Goal: Task Accomplishment & Management: Manage account settings

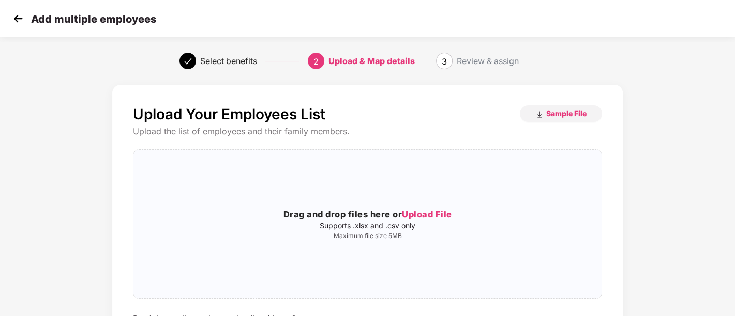
click at [11, 14] on img at bounding box center [18, 19] width 16 height 16
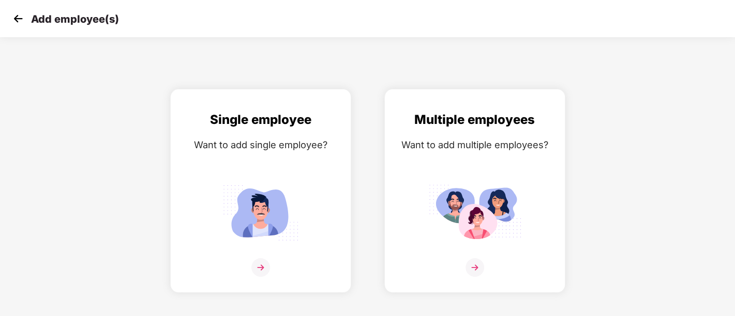
click at [11, 14] on img at bounding box center [18, 19] width 16 height 16
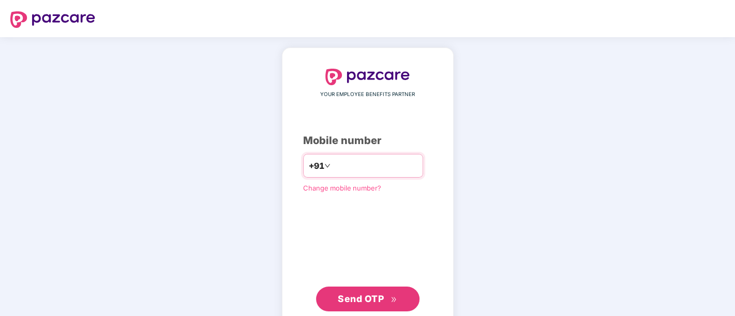
click at [385, 165] on input "number" at bounding box center [374, 166] width 85 height 17
type input "**********"
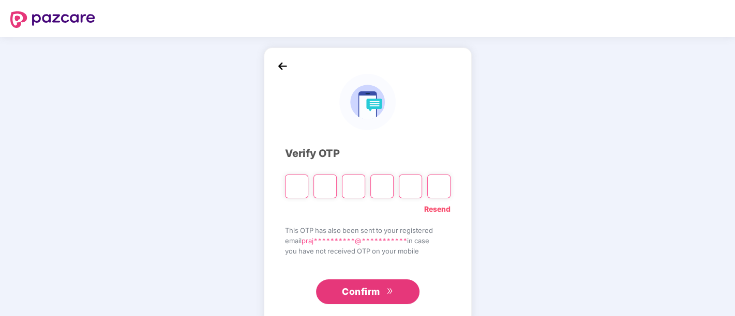
type input "*"
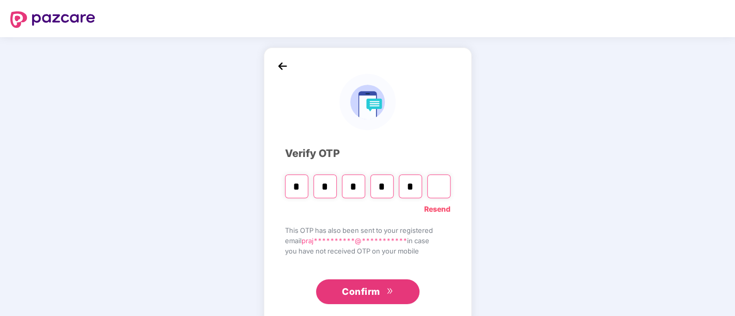
type input "*"
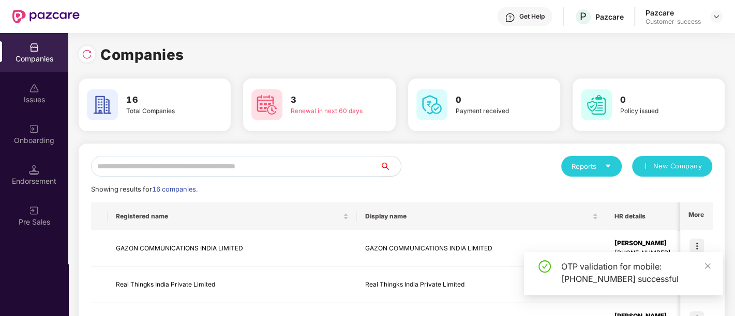
click at [241, 159] on input "text" at bounding box center [235, 166] width 289 height 21
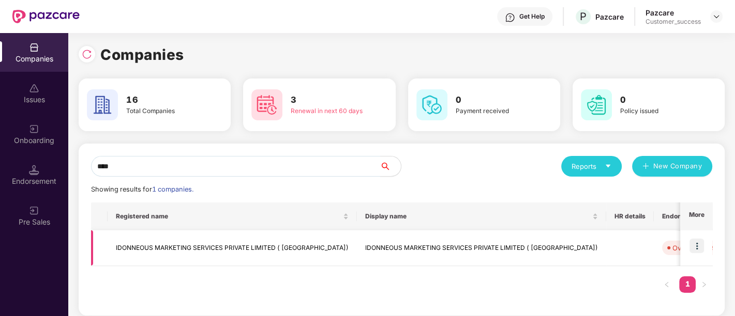
type input "****"
click at [699, 246] on img at bounding box center [696, 246] width 14 height 14
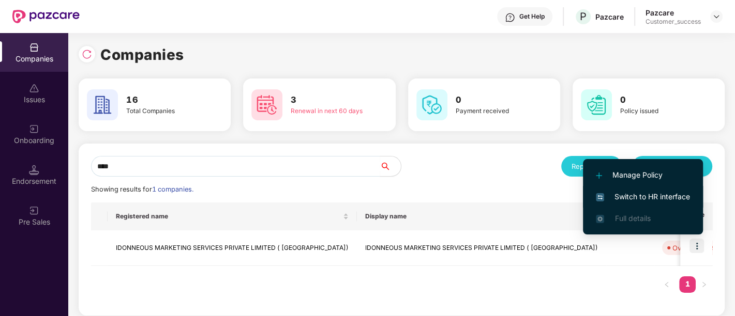
click at [669, 195] on span "Switch to HR interface" at bounding box center [643, 196] width 94 height 11
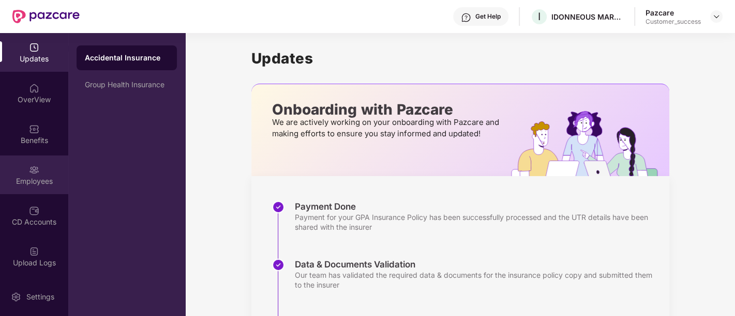
click at [23, 170] on div "Employees" at bounding box center [34, 175] width 68 height 39
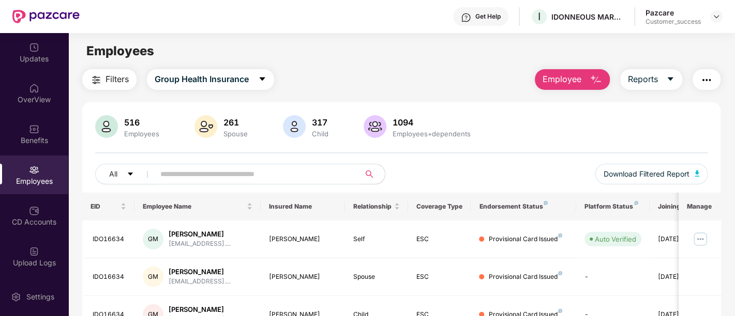
click at [208, 173] on input "text" at bounding box center [253, 175] width 186 height 16
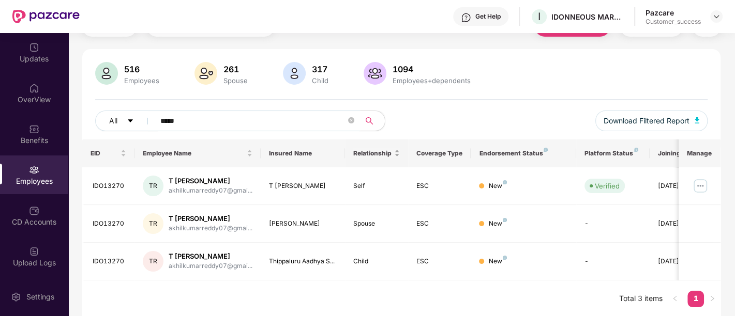
scroll to position [53, 0]
type input "*****"
click at [697, 185] on img at bounding box center [700, 186] width 17 height 17
click at [471, 171] on td "New" at bounding box center [523, 187] width 105 height 38
click at [351, 121] on icon "close-circle" at bounding box center [351, 121] width 6 height 6
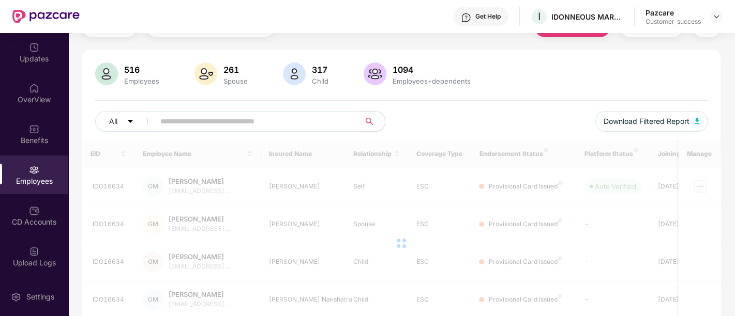
scroll to position [0, 0]
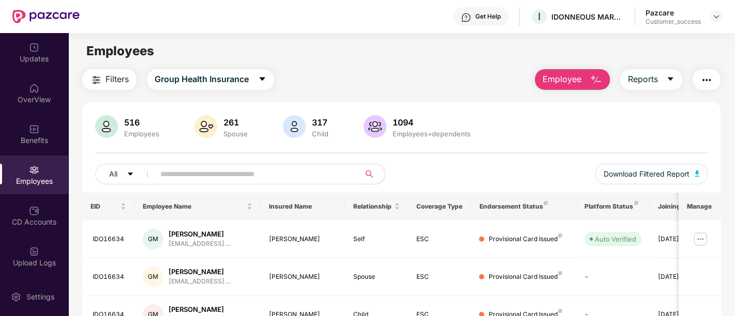
click at [583, 73] on button "Employee" at bounding box center [572, 79] width 75 height 21
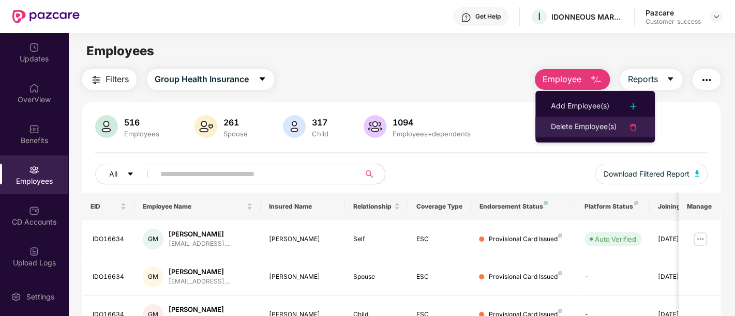
click at [580, 123] on div "Delete Employee(s)" at bounding box center [584, 127] width 66 height 12
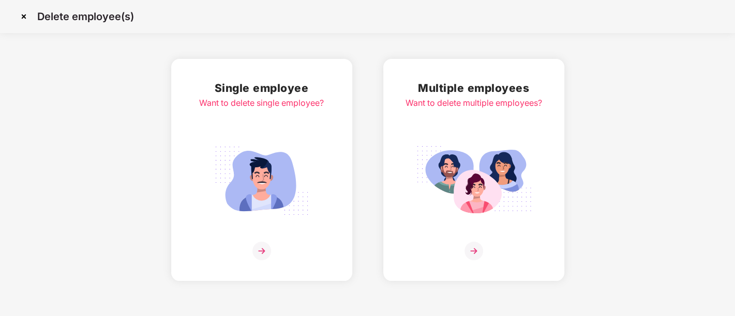
click at [549, 154] on div "Multiple employees Want to delete multiple employees?" at bounding box center [473, 170] width 181 height 222
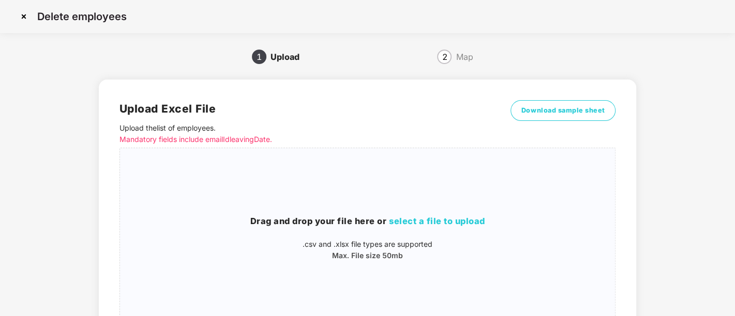
click at [549, 154] on span "Drag and drop your file here or select a file to upload .csv and .xlsx file typ…" at bounding box center [367, 238] width 495 height 180
click at [576, 109] on span "Download sample sheet" at bounding box center [563, 110] width 84 height 10
